Goal: Information Seeking & Learning: Find specific fact

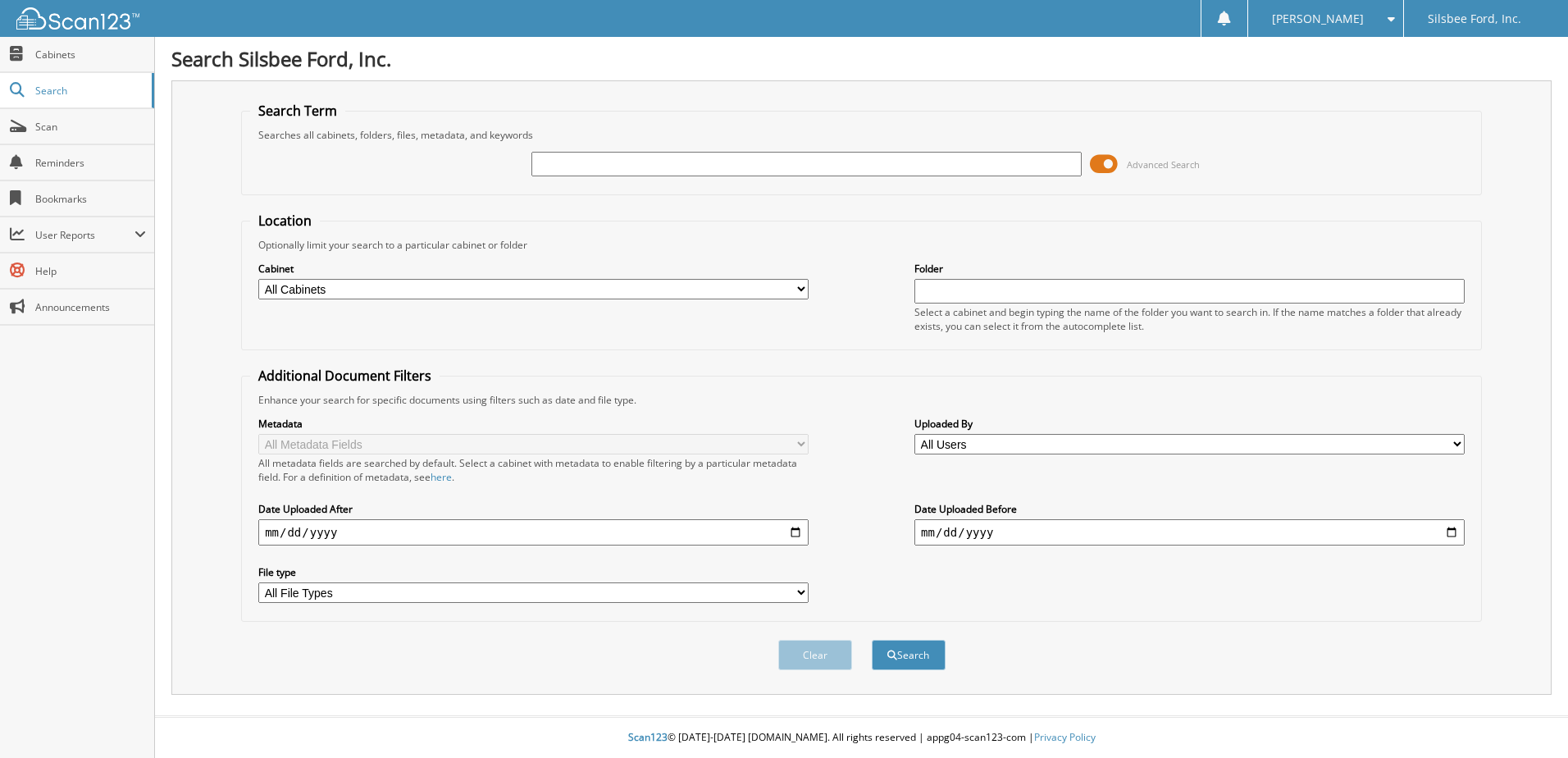
click at [621, 168] on input "text" at bounding box center [807, 164] width 550 height 25
type input "010007"
click at [894, 646] on button "Search" at bounding box center [908, 655] width 74 height 31
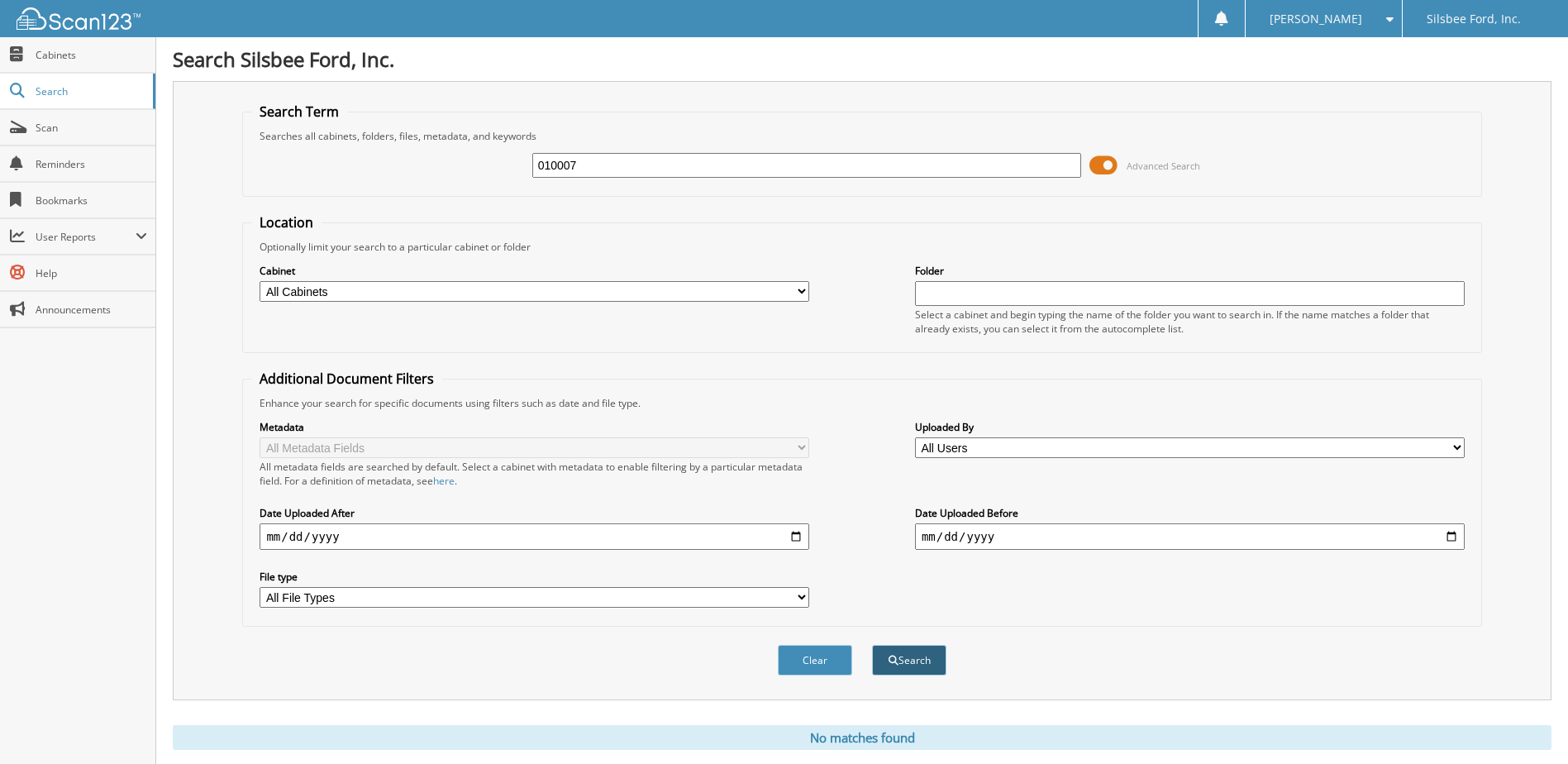
click at [907, 658] on button "Search" at bounding box center [909, 660] width 75 height 31
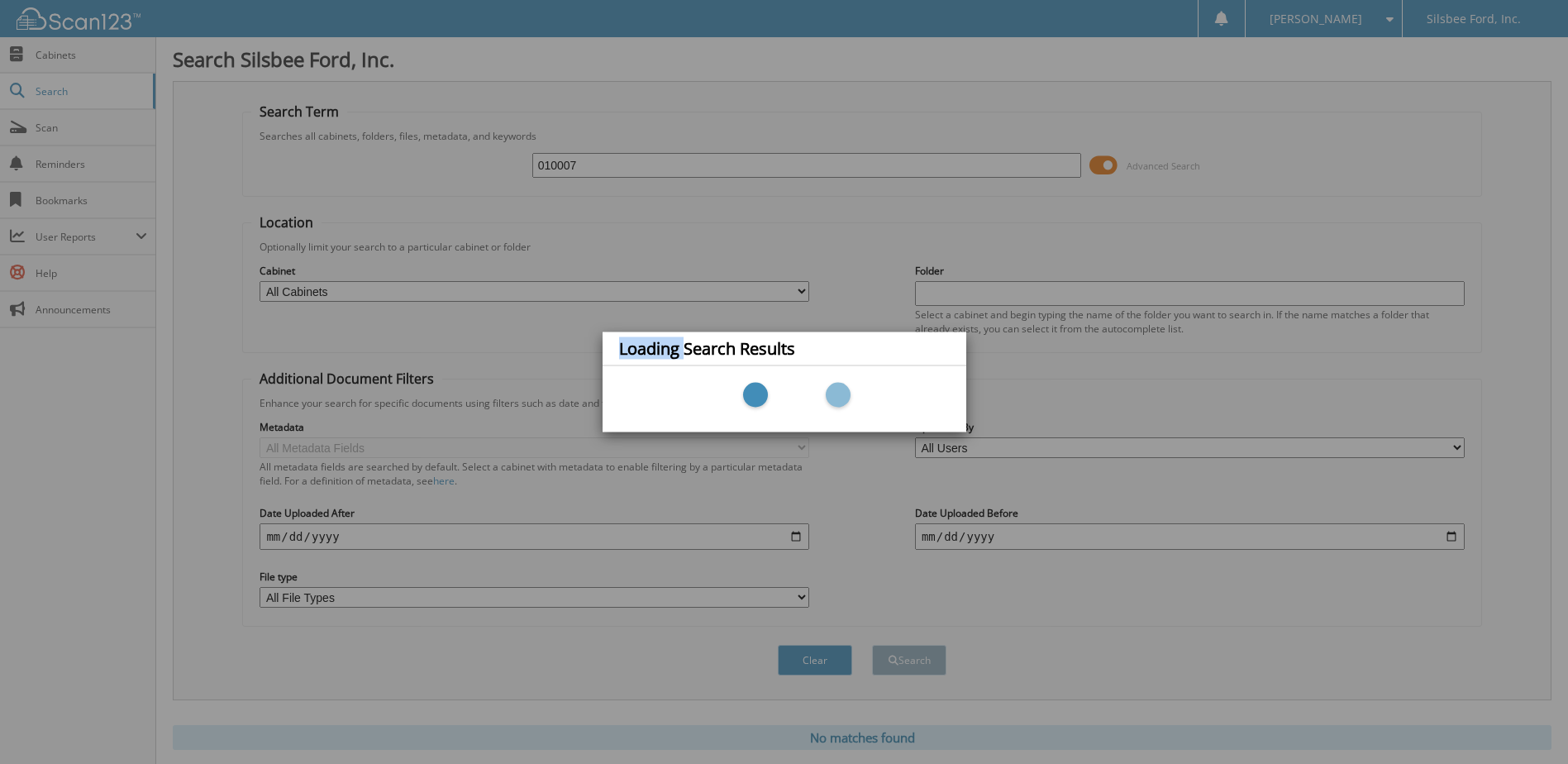
click at [907, 658] on div "Loading Search Results" at bounding box center [784, 382] width 1568 height 764
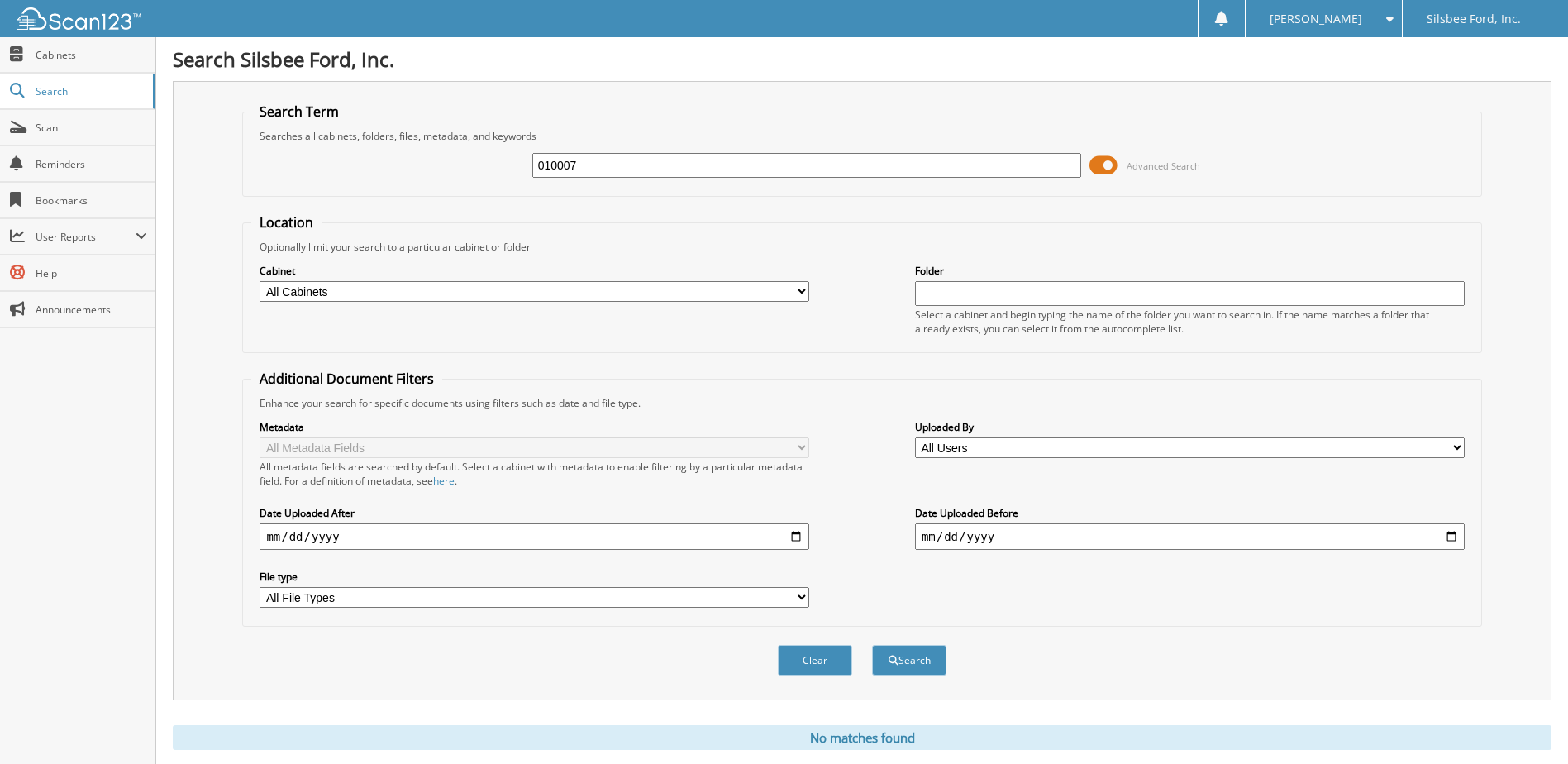
click at [800, 290] on select "All Cabinets EMPLOYEE HANDBOOK FD ACCOUNTS PAYABLE FD ACCOUNTS RECEIVABLE FD CA…" at bounding box center [534, 291] width 549 height 20
select select "2213"
click at [260, 281] on select "All Cabinets EMPLOYEE HANDBOOK FD ACCOUNTS PAYABLE FD ACCOUNTS RECEIVABLE FD CA…" at bounding box center [534, 291] width 549 height 20
click at [363, 535] on input "date" at bounding box center [534, 536] width 549 height 26
type input "0025-08-15"
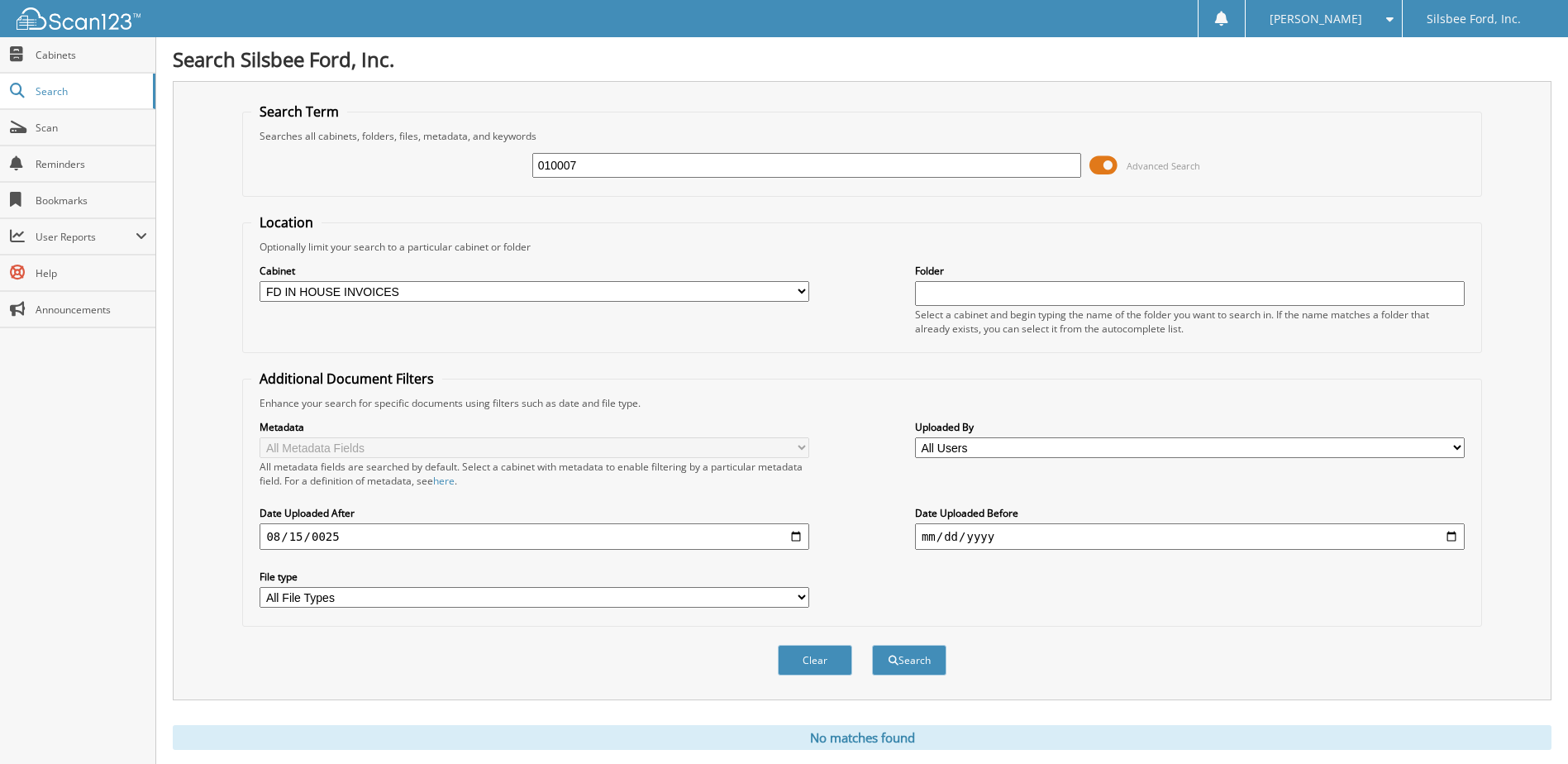
click at [872, 645] on button "Search" at bounding box center [909, 660] width 75 height 31
click at [374, 525] on input "0025-08-15" at bounding box center [534, 536] width 549 height 26
click at [793, 538] on input "0025-08-15" at bounding box center [534, 536] width 549 height 26
click at [340, 533] on input "0025-08-15" at bounding box center [534, 536] width 549 height 26
type input "0025-08-15"
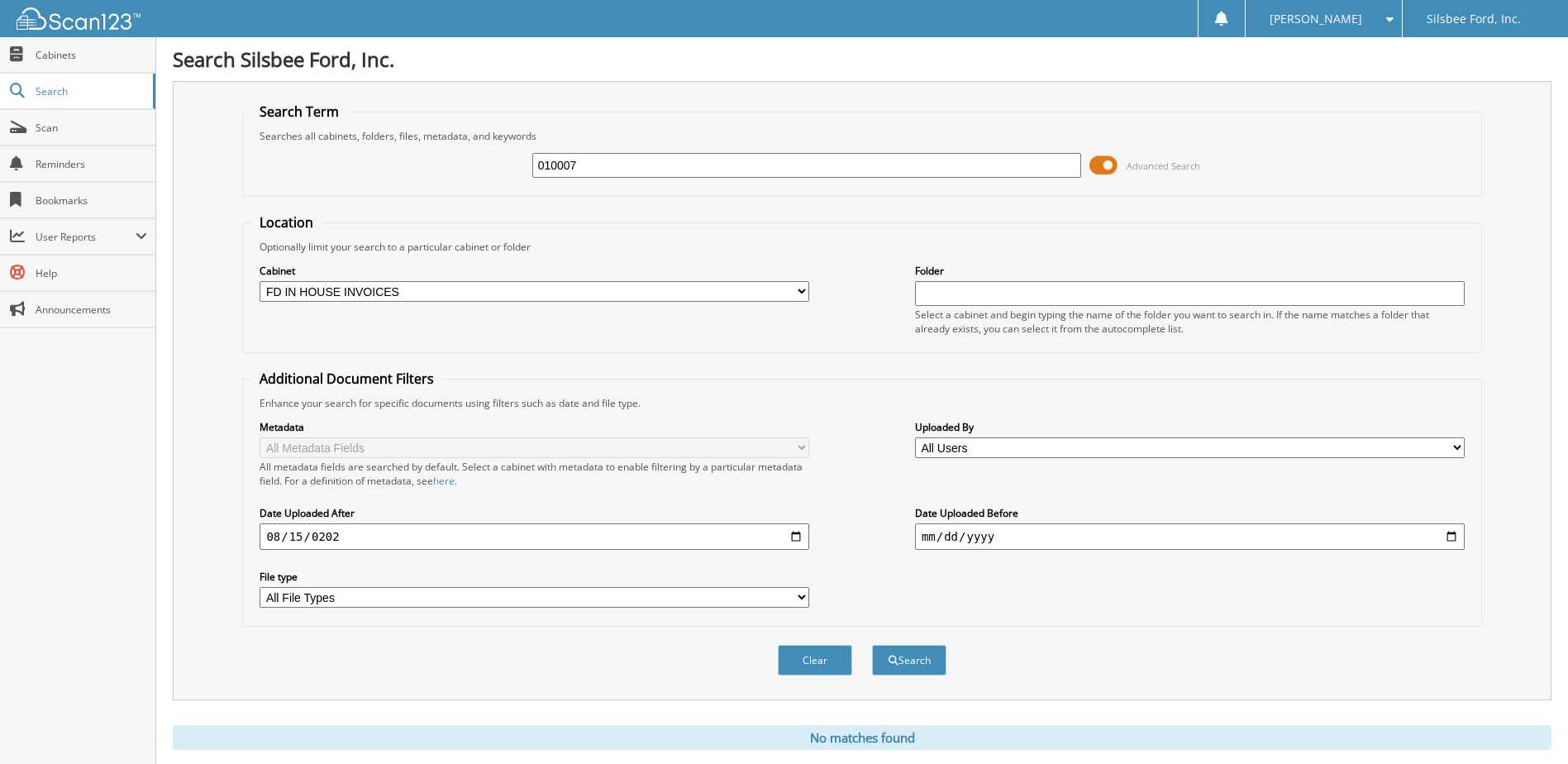
type input "2025-08-15"
click at [872, 645] on button "Search" at bounding box center [909, 660] width 75 height 31
click at [800, 592] on select "All File Types DOC DOCX GAVE CKS ON 7-10 PDF MSG PDF TIF TXT" at bounding box center [534, 597] width 549 height 20
click at [914, 660] on button "Search" at bounding box center [909, 660] width 75 height 31
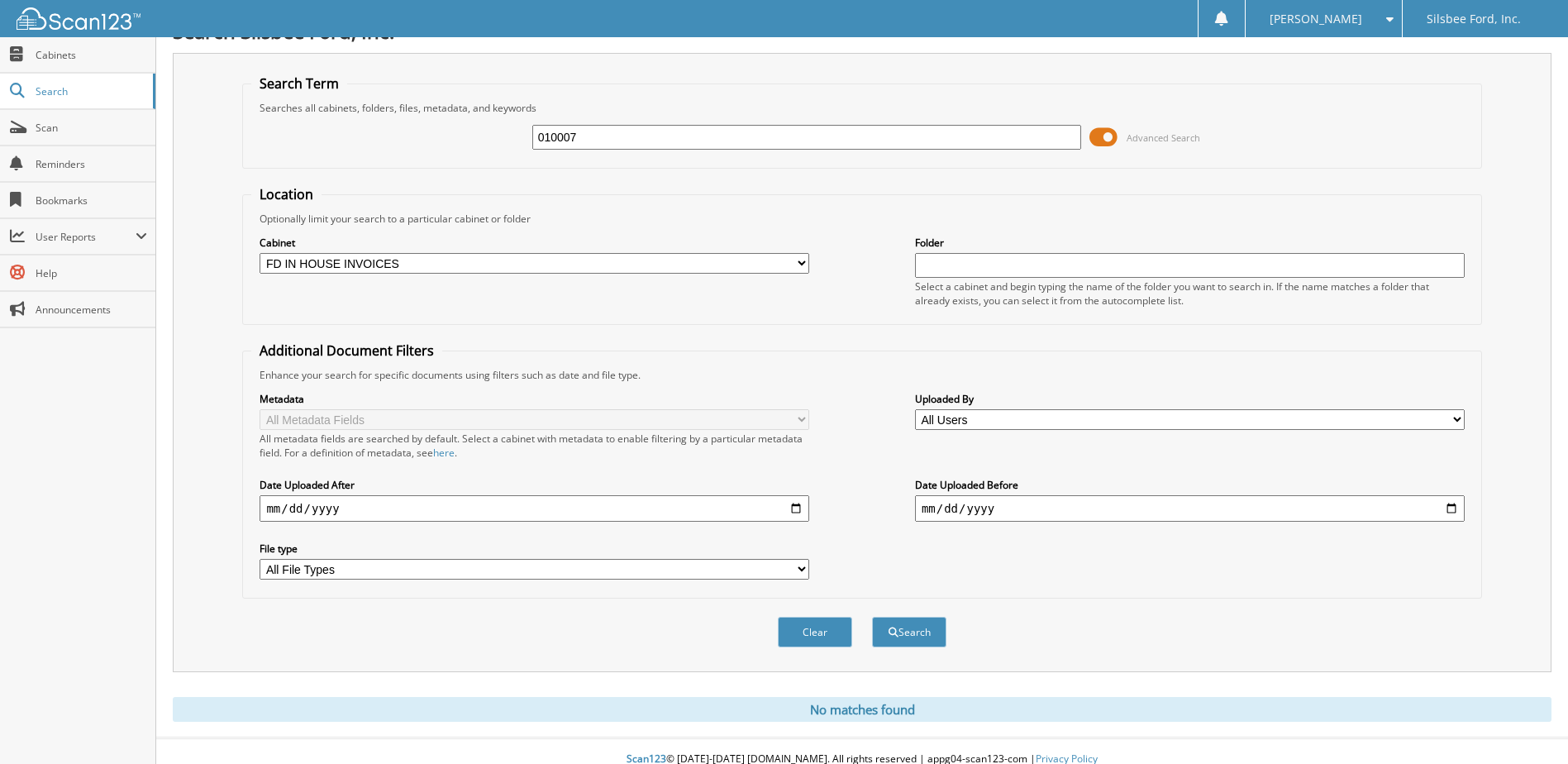
scroll to position [45, 0]
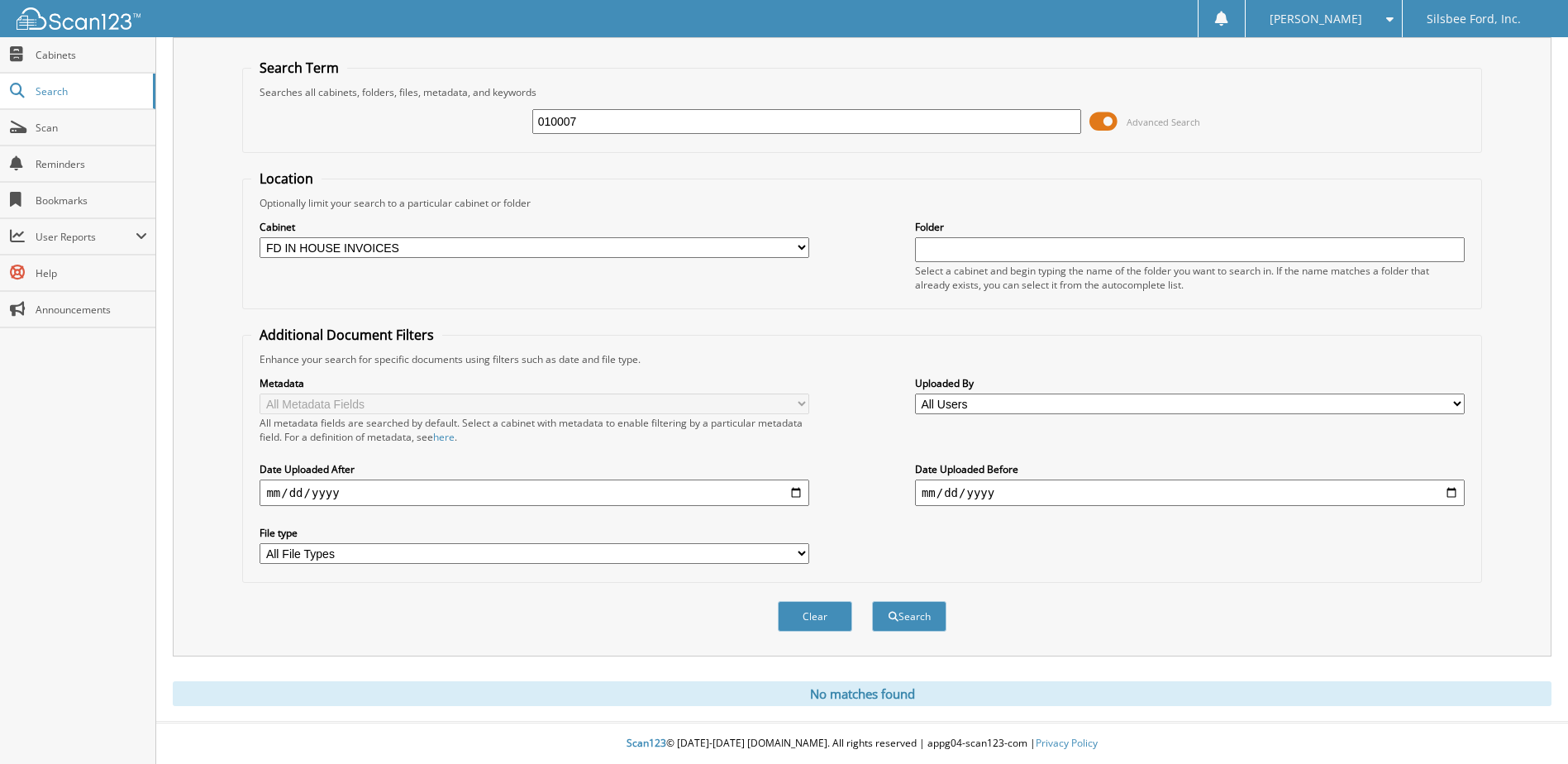
click at [990, 398] on select "All Users alex donalson amanda jordan Amy Georgas Angela Williams Anita Grissom…" at bounding box center [1189, 403] width 549 height 20
click at [971, 403] on select "All Users alex donalson amanda jordan Amy Georgas Angela Williams Anita Grissom…" at bounding box center [1189, 403] width 549 height 20
click at [1045, 490] on input "date" at bounding box center [1189, 493] width 549 height 26
click at [500, 497] on input "2025-08-15" at bounding box center [534, 493] width 549 height 26
type input "2025-01-15"
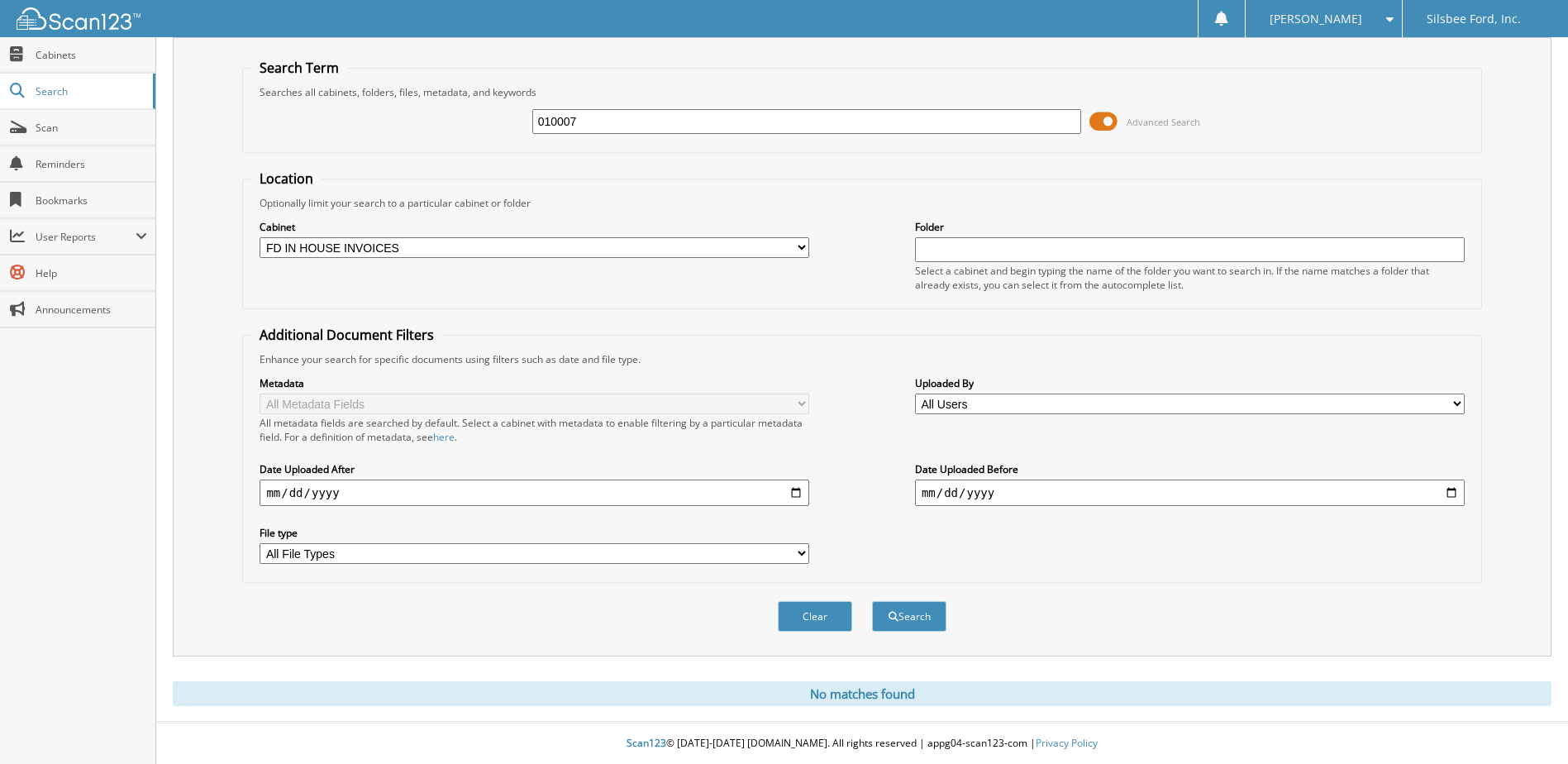
type input "2025-01-01"
type input "0001-01-01"
click at [801, 554] on select "All File Types DOC DOCX GAVE CKS ON 7-10 PDF MSG PDF TIF TXT" at bounding box center [534, 553] width 549 height 20
click at [906, 616] on button "Search" at bounding box center [909, 617] width 75 height 31
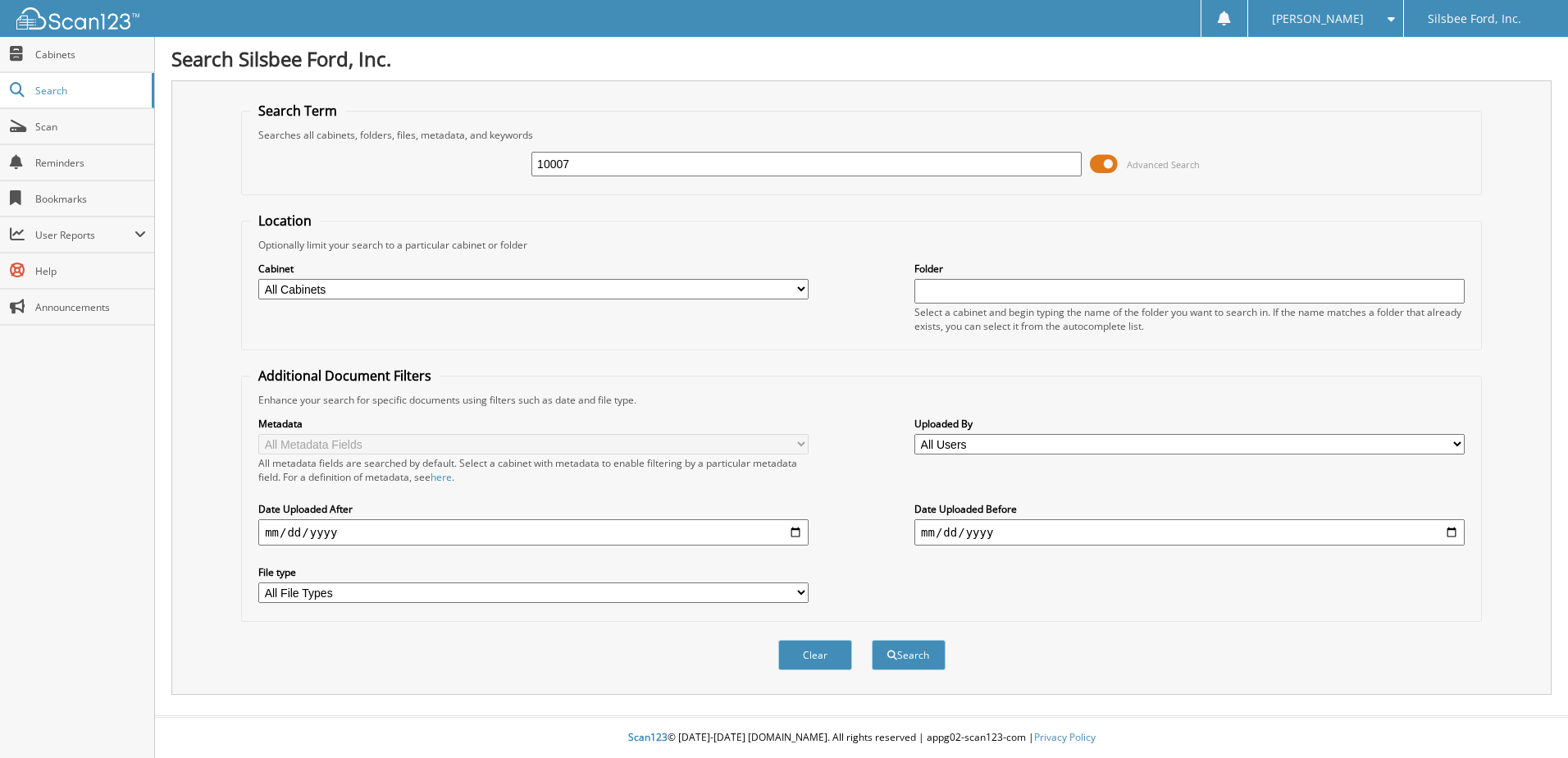
type input "10007"
click at [872, 640] on button "Search" at bounding box center [908, 655] width 74 height 31
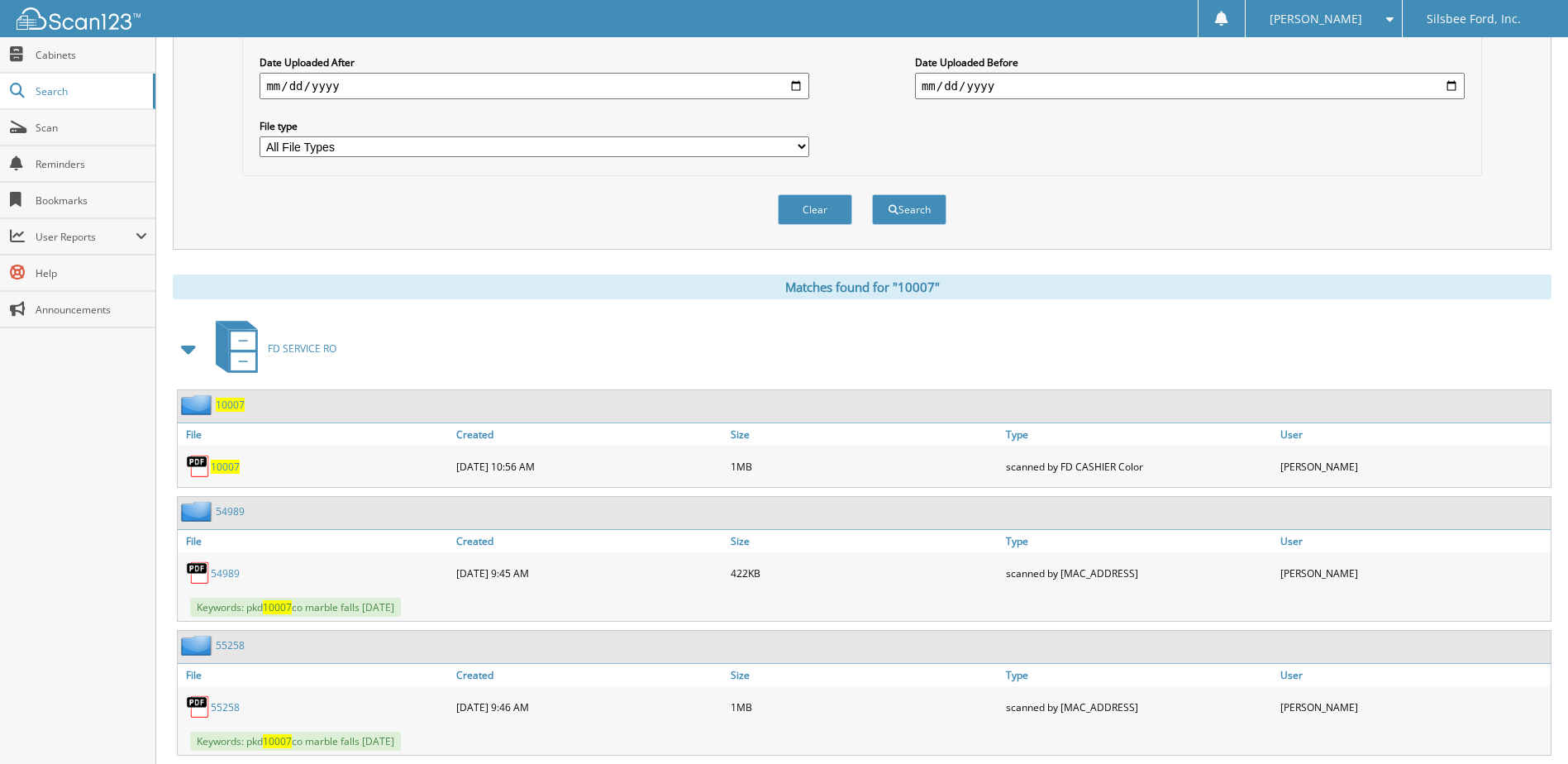
scroll to position [43, 0]
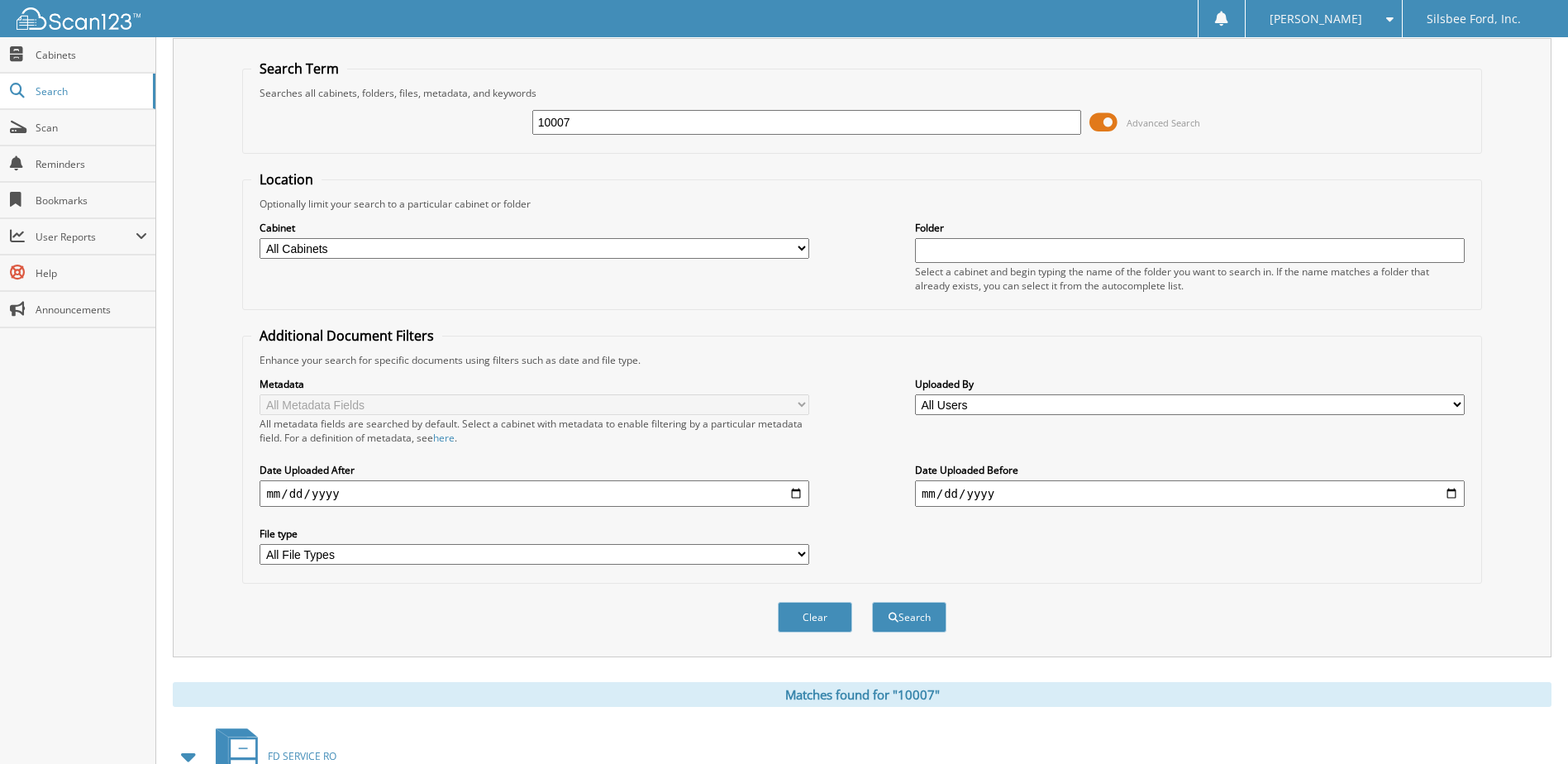
click at [802, 246] on select "All Cabinets EMPLOYEE HANDBOOK FD ACCOUNTS PAYABLE FD ACCOUNTS RECEIVABLE FD CA…" at bounding box center [534, 248] width 549 height 20
select select "2213"
click at [260, 239] on select "All Cabinets EMPLOYEE HANDBOOK FD ACCOUNTS PAYABLE FD ACCOUNTS RECEIVABLE FD CA…" at bounding box center [534, 248] width 549 height 20
click at [308, 426] on div "All metadata fields are searched by default. Select a cabinet with metadata to …" at bounding box center [534, 430] width 549 height 28
click at [910, 621] on button "Search" at bounding box center [909, 618] width 75 height 31
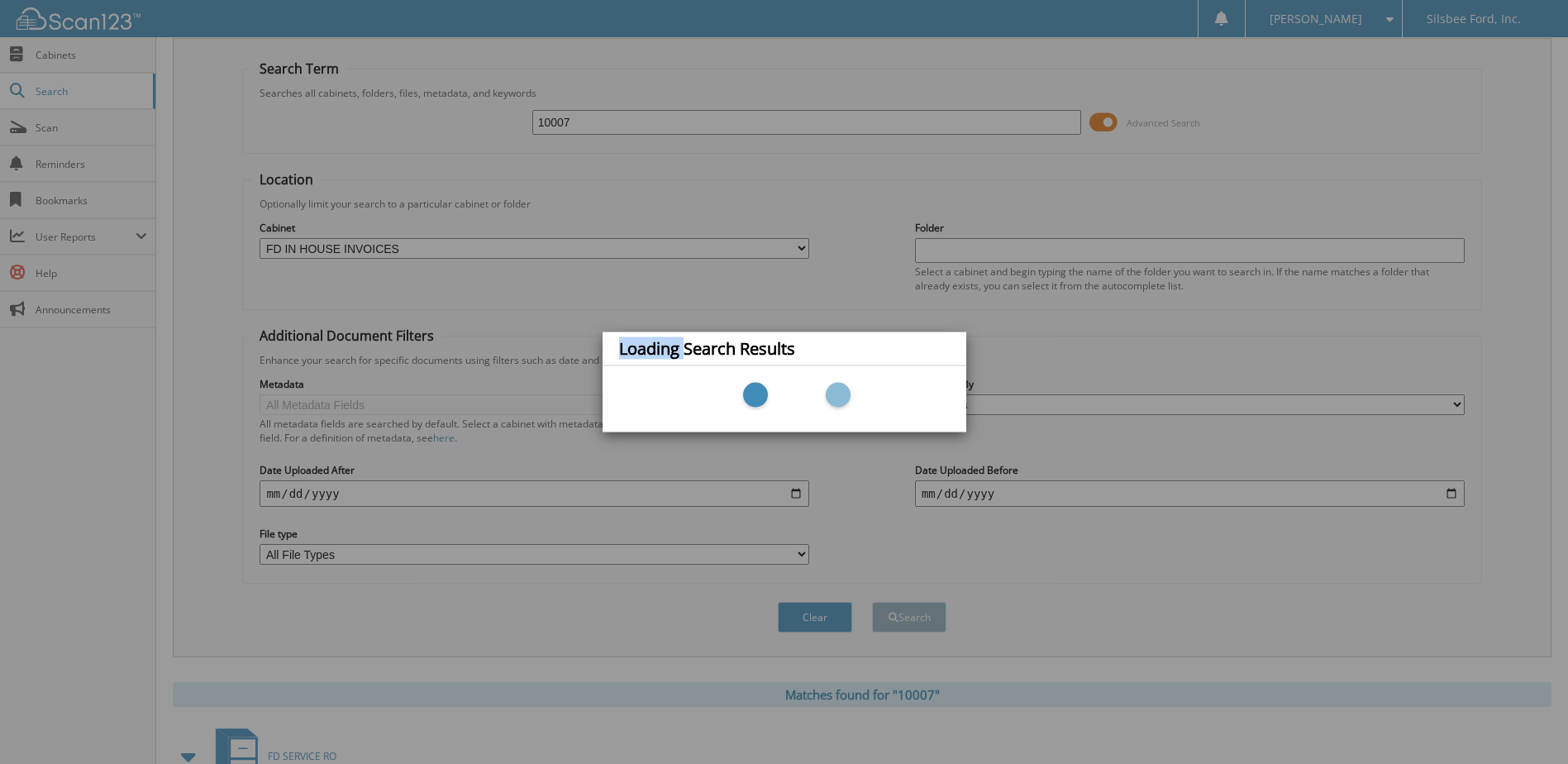
click at [910, 621] on div "Loading Search Results" at bounding box center [784, 382] width 1568 height 764
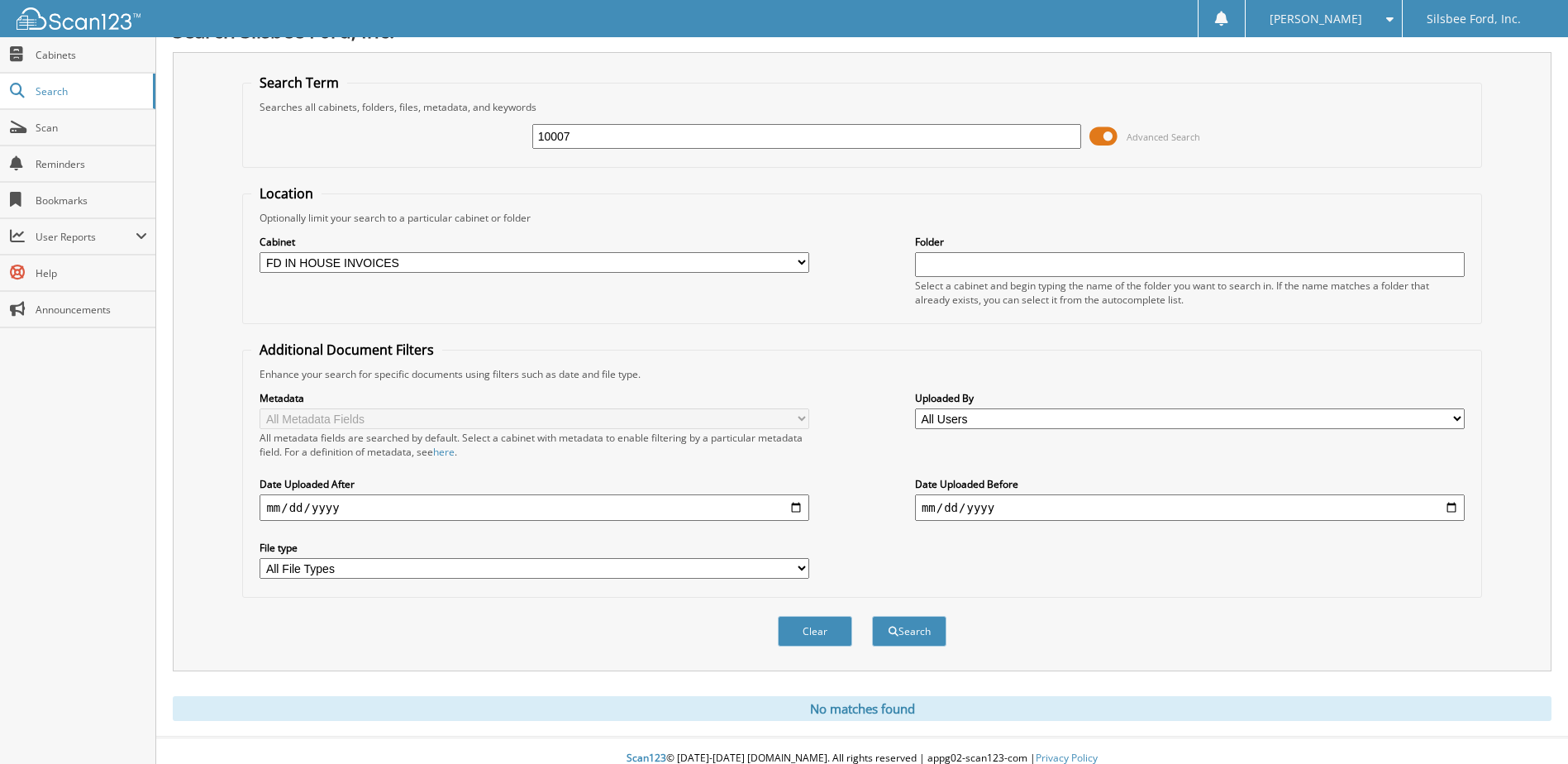
scroll to position [45, 0]
